Goal: Navigation & Orientation: Find specific page/section

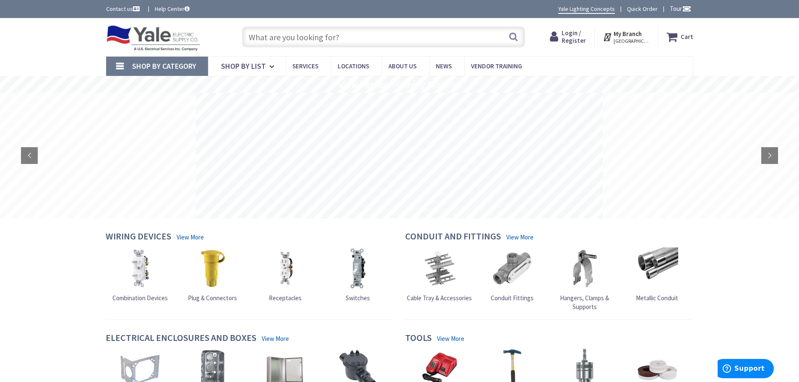
click at [638, 36] on strong "My Branch" at bounding box center [627, 34] width 28 height 8
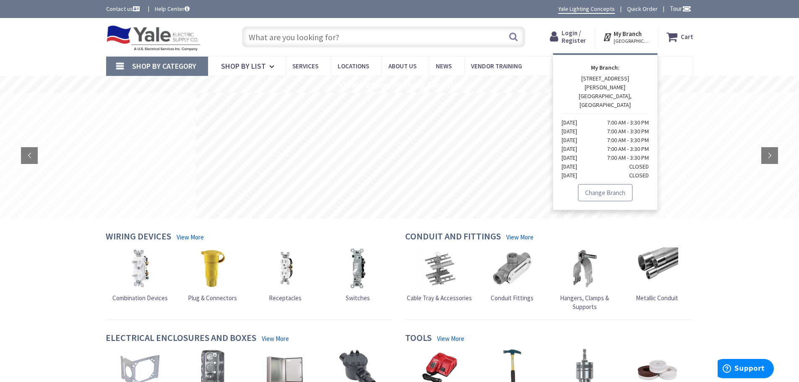
click at [610, 184] on link "Change Branch" at bounding box center [605, 193] width 55 height 18
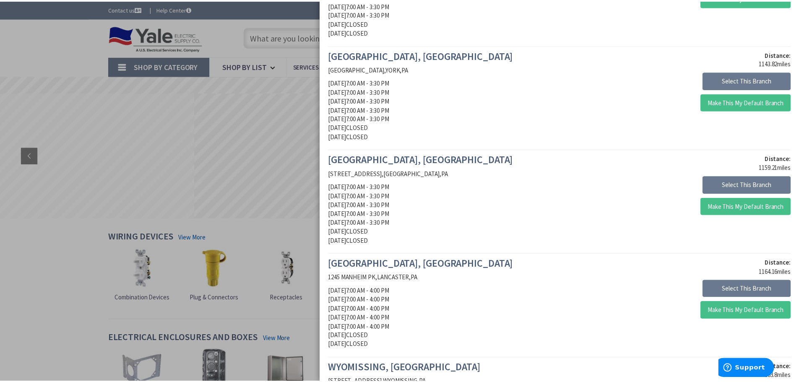
scroll to position [252, 0]
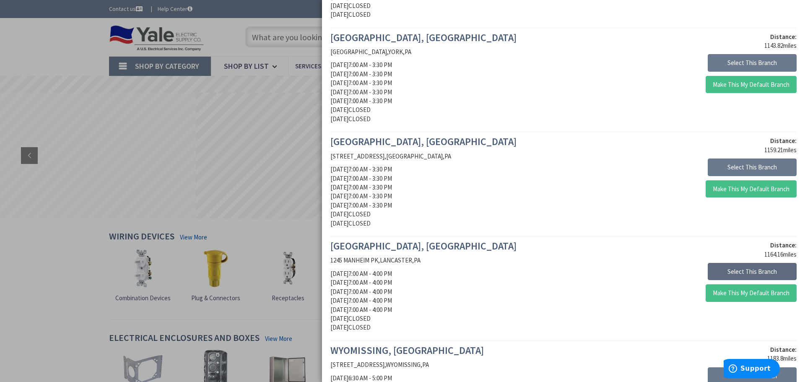
click at [732, 269] on button "Select This Branch" at bounding box center [752, 272] width 89 height 18
